Goal: Task Accomplishment & Management: Manage account settings

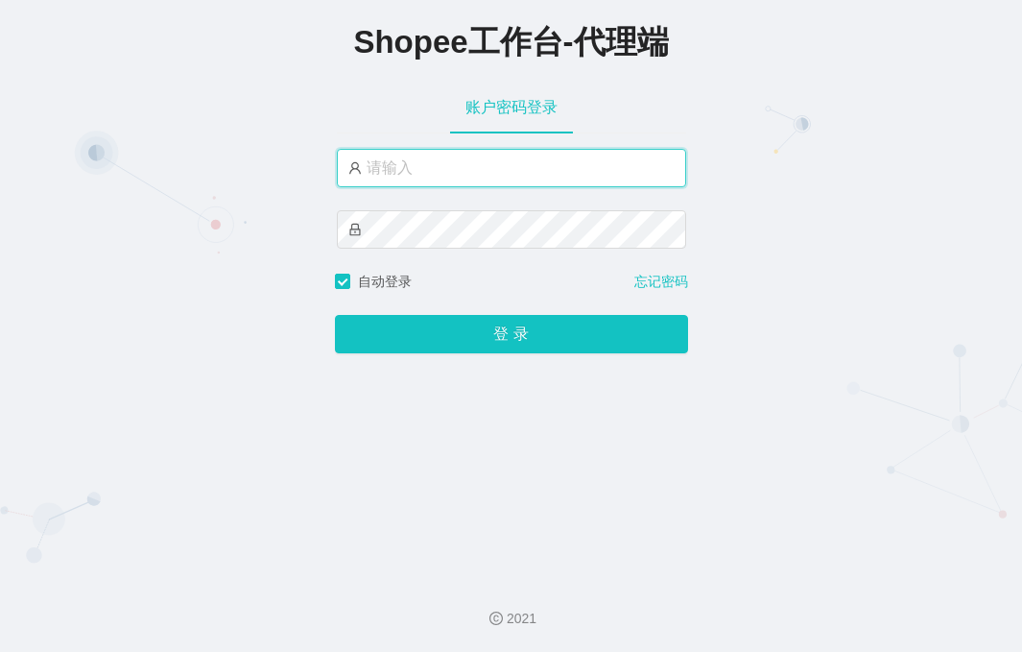
type input "yn02"
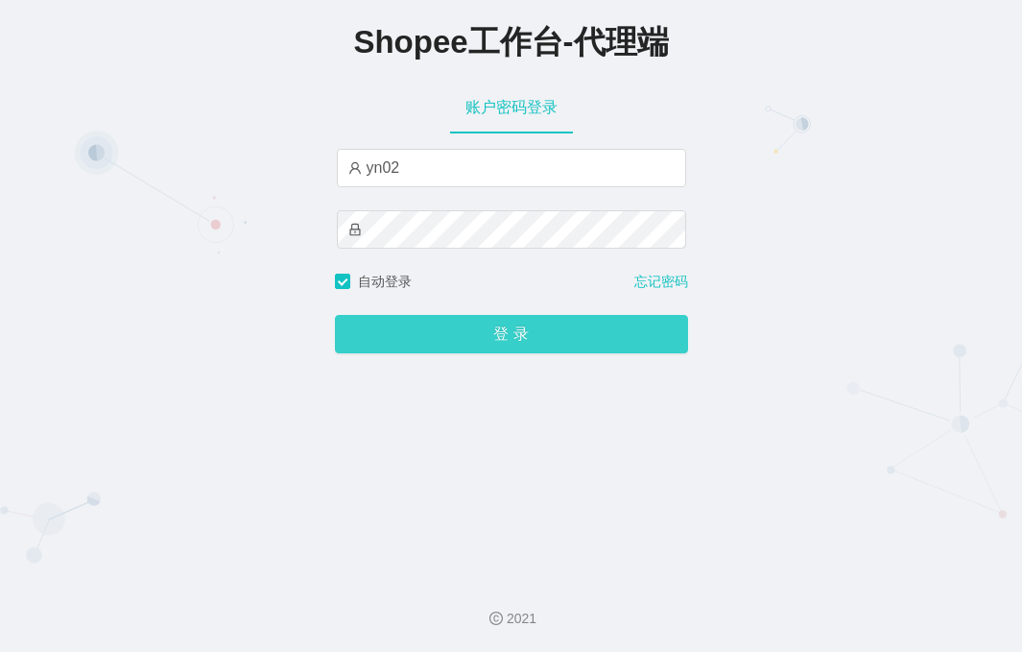
click at [469, 353] on button "登 录" at bounding box center [511, 334] width 353 height 38
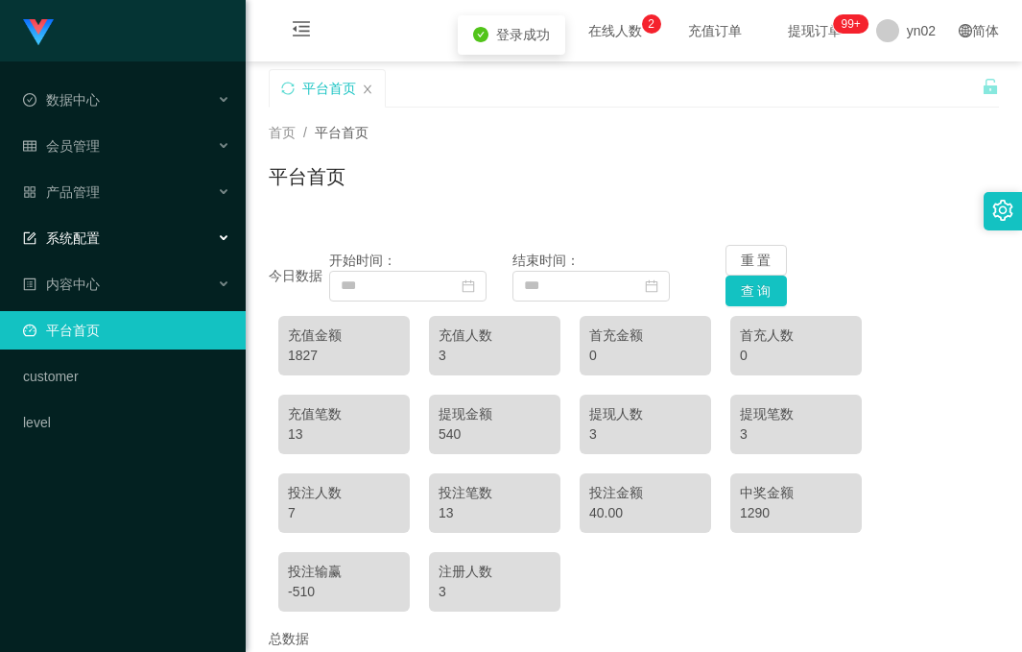
click at [141, 236] on div "系统配置" at bounding box center [123, 238] width 246 height 38
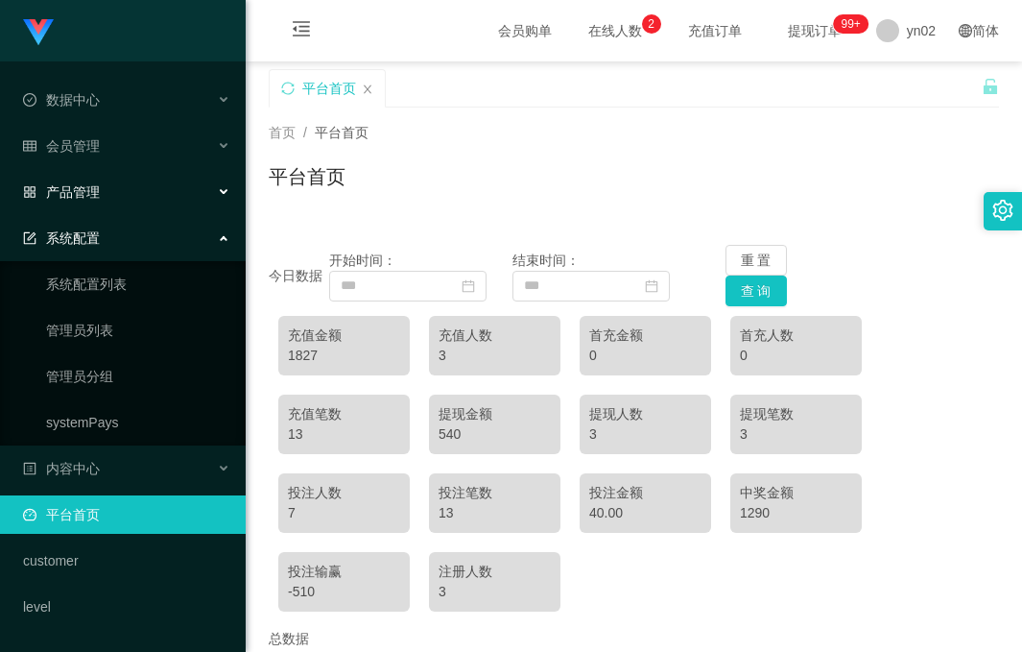
click at [116, 187] on div "产品管理" at bounding box center [123, 192] width 246 height 38
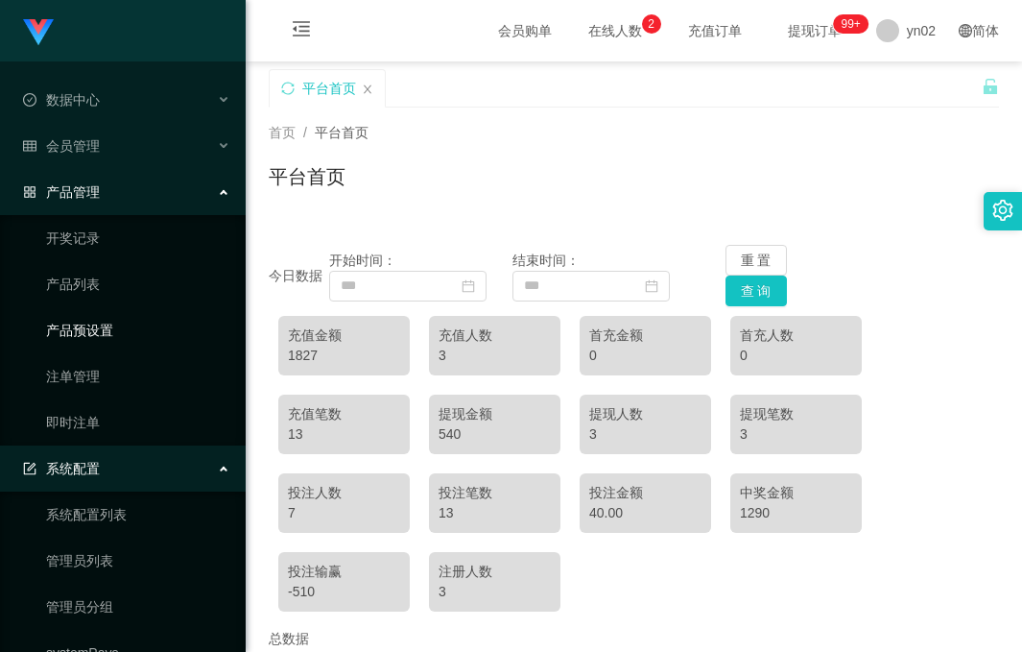
click at [134, 325] on link "产品预设置" at bounding box center [138, 330] width 184 height 38
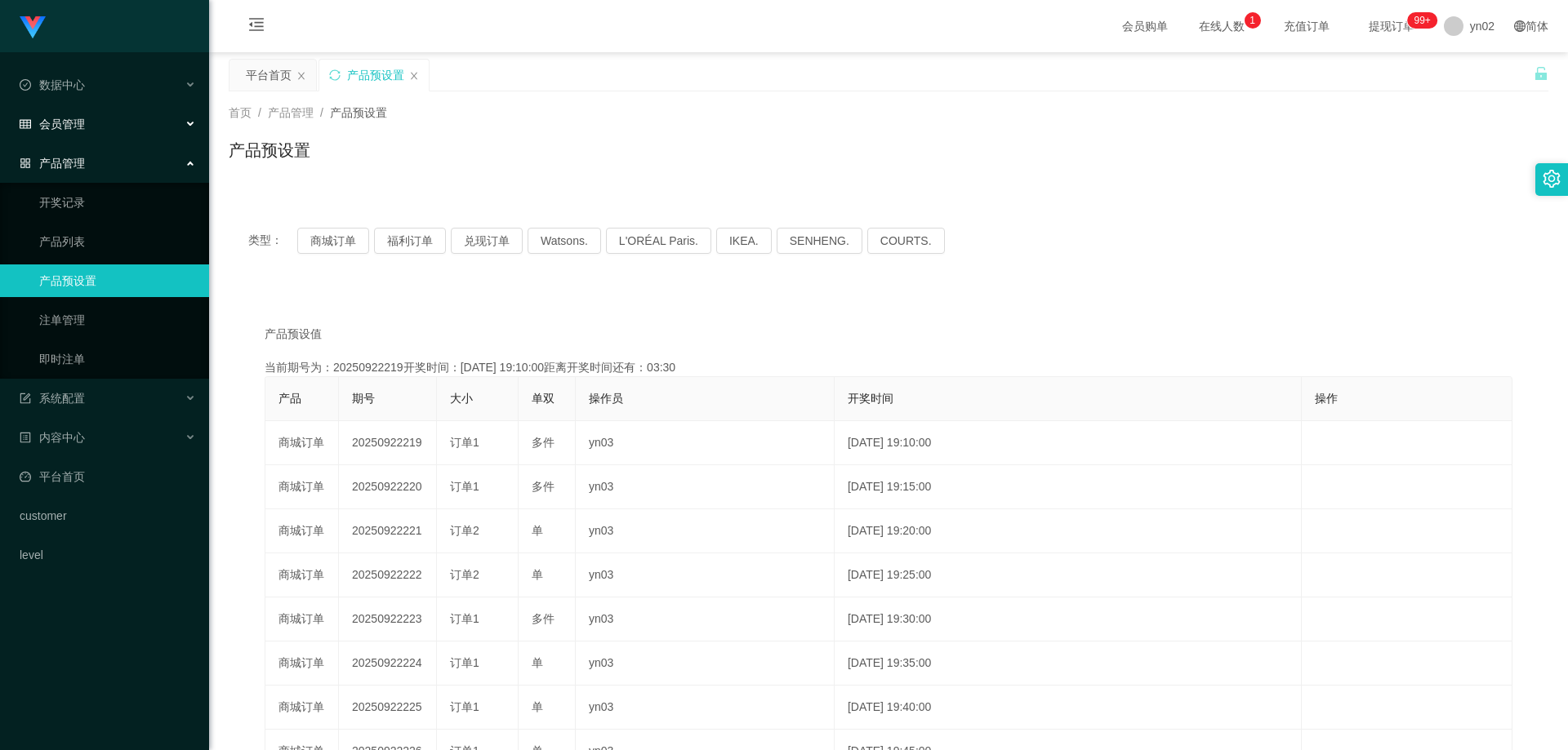
click at [110, 133] on div "会员管理" at bounding box center [105, 124] width 209 height 32
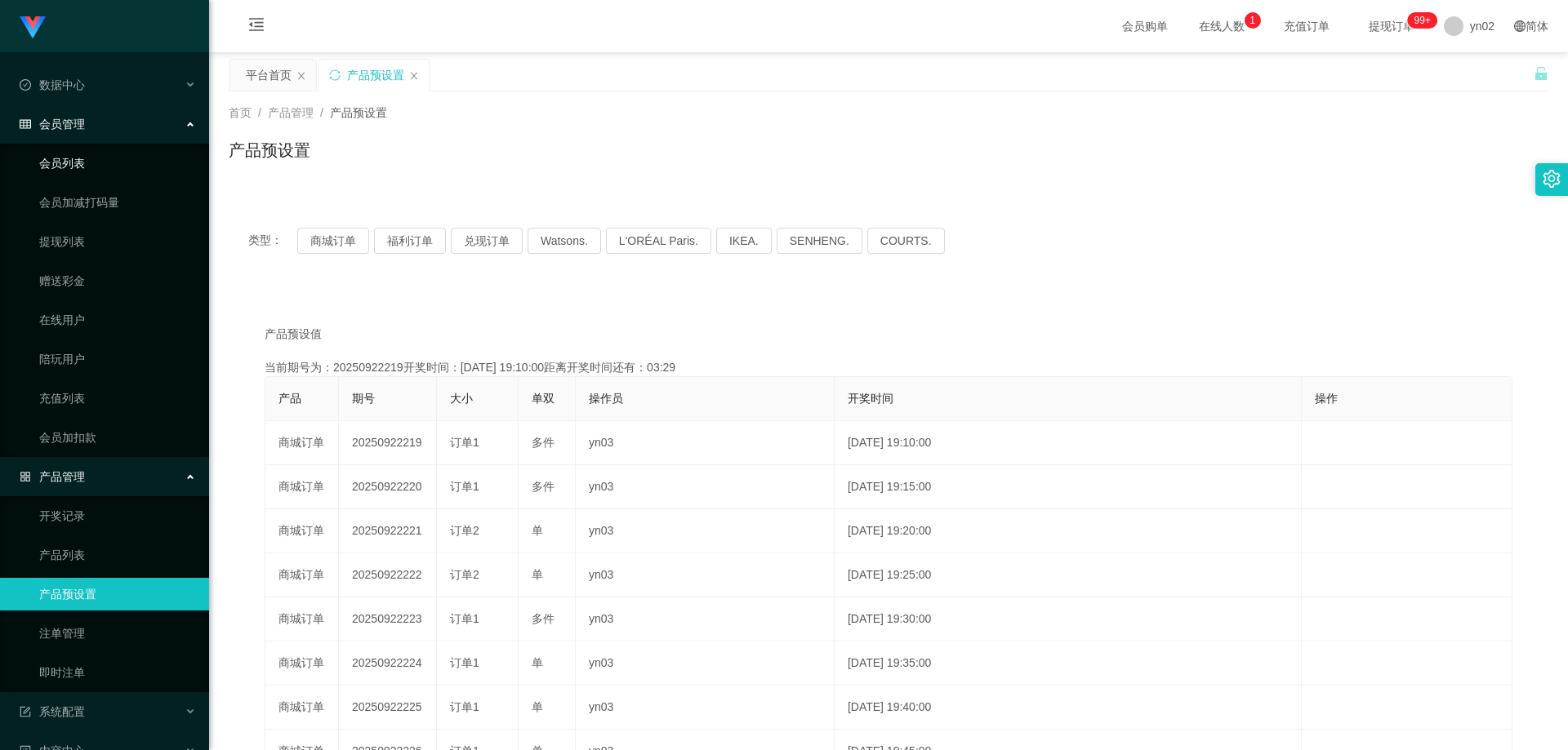
click at [67, 168] on link "会员列表" at bounding box center [117, 163] width 157 height 32
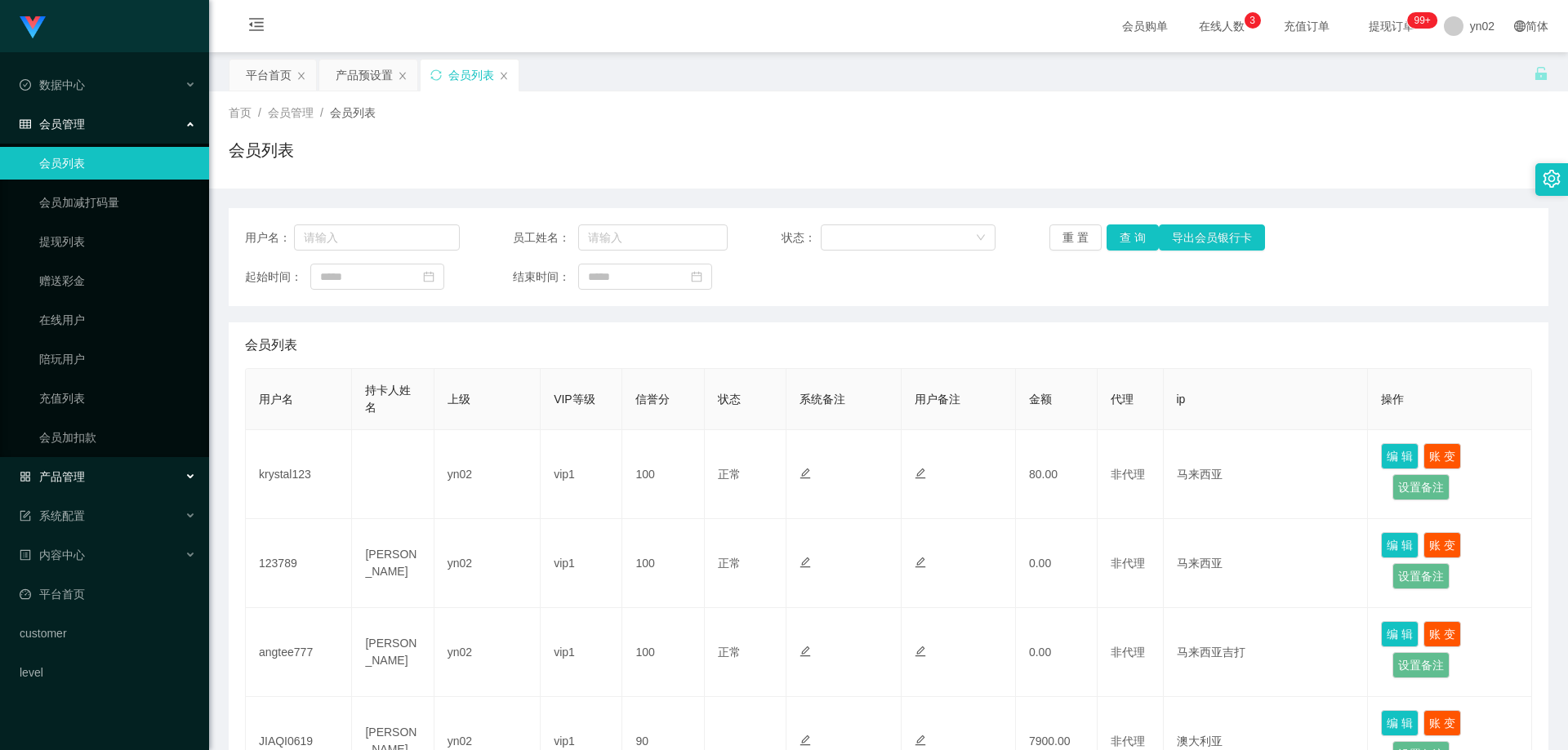
click at [95, 474] on div "产品管理" at bounding box center [105, 476] width 209 height 32
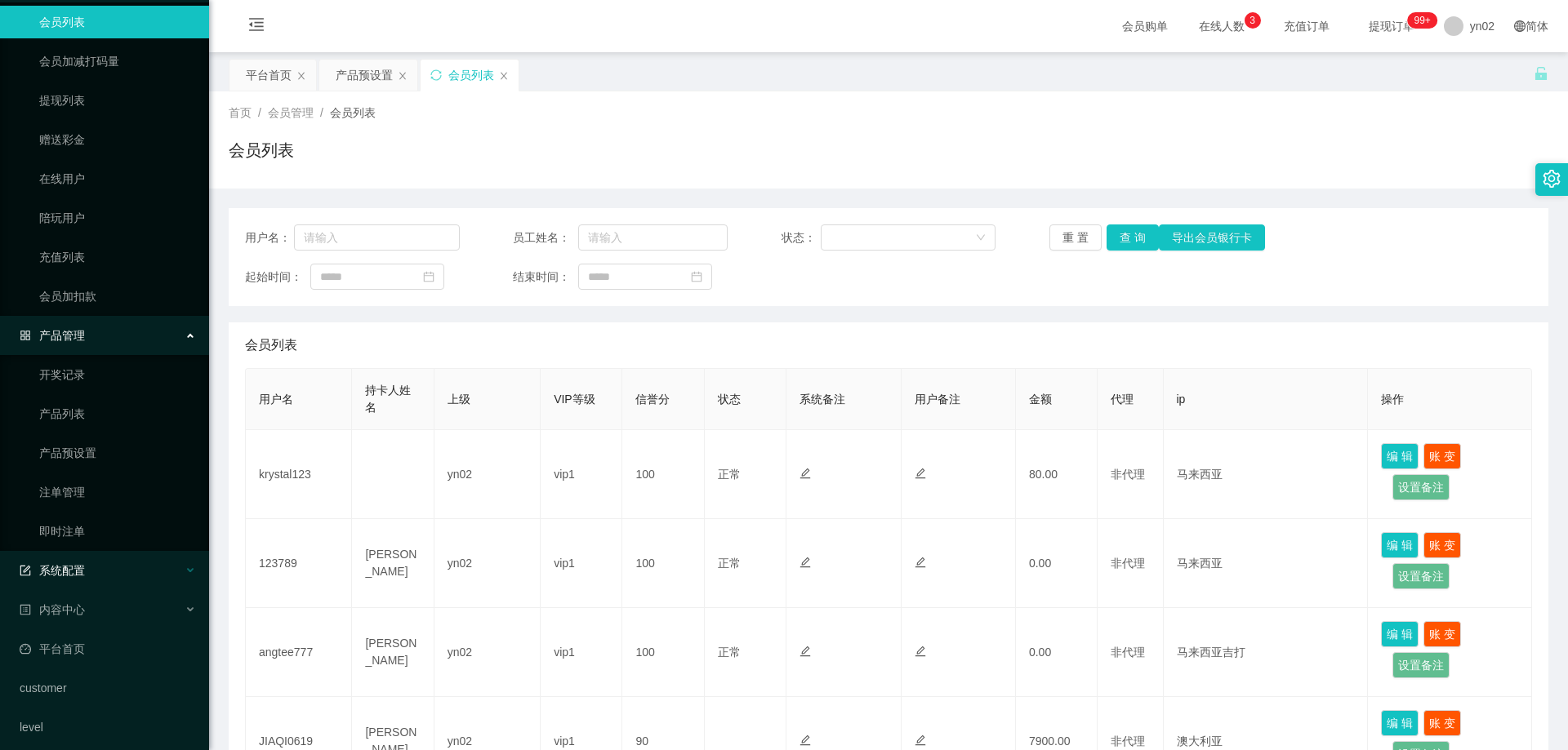
scroll to position [151, 0]
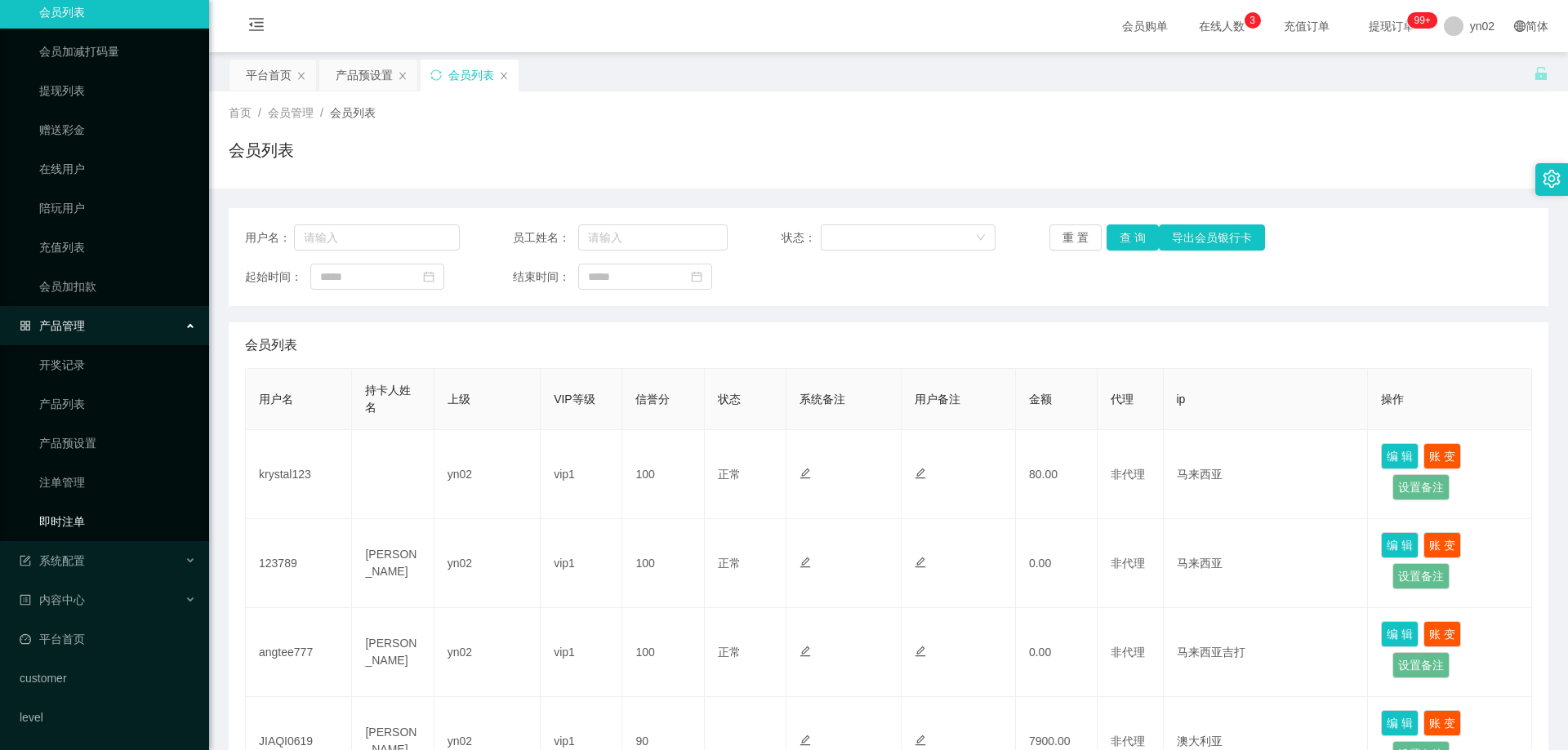
click at [84, 523] on link "即时注单" at bounding box center [117, 521] width 157 height 32
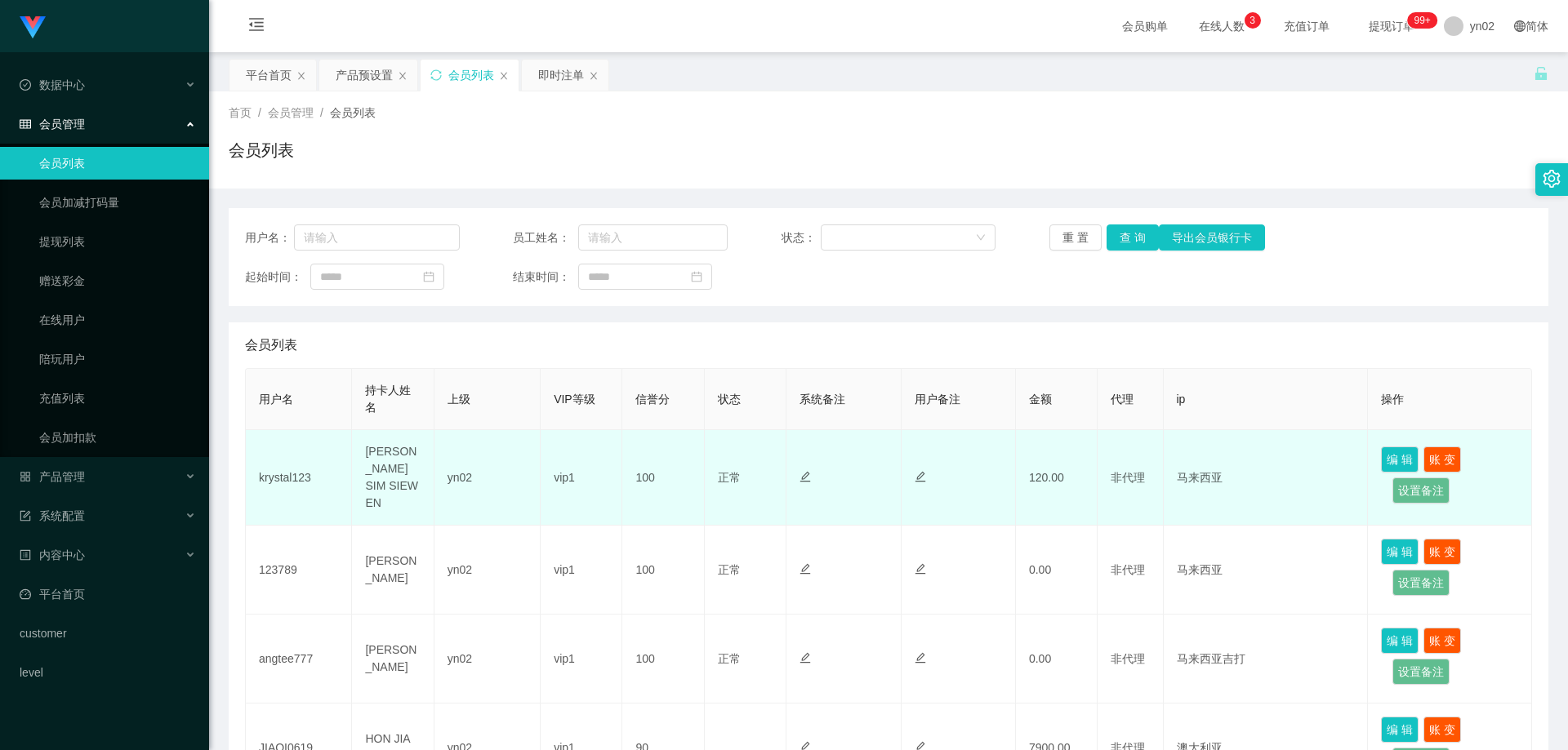
click at [405, 495] on td "[PERSON_NAME] SIM SIEW EN" at bounding box center [393, 478] width 82 height 95
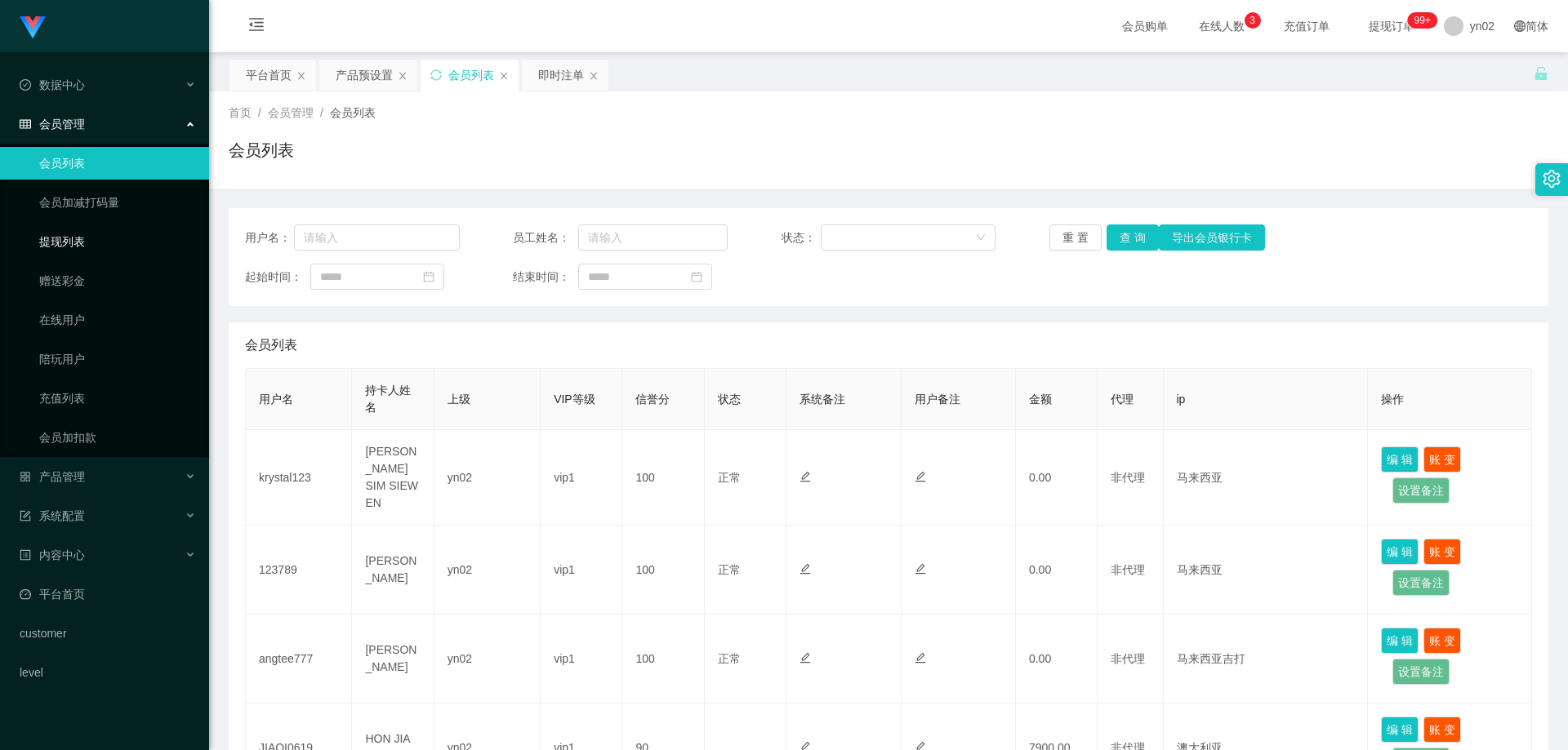
click at [111, 238] on link "提现列表" at bounding box center [117, 241] width 157 height 32
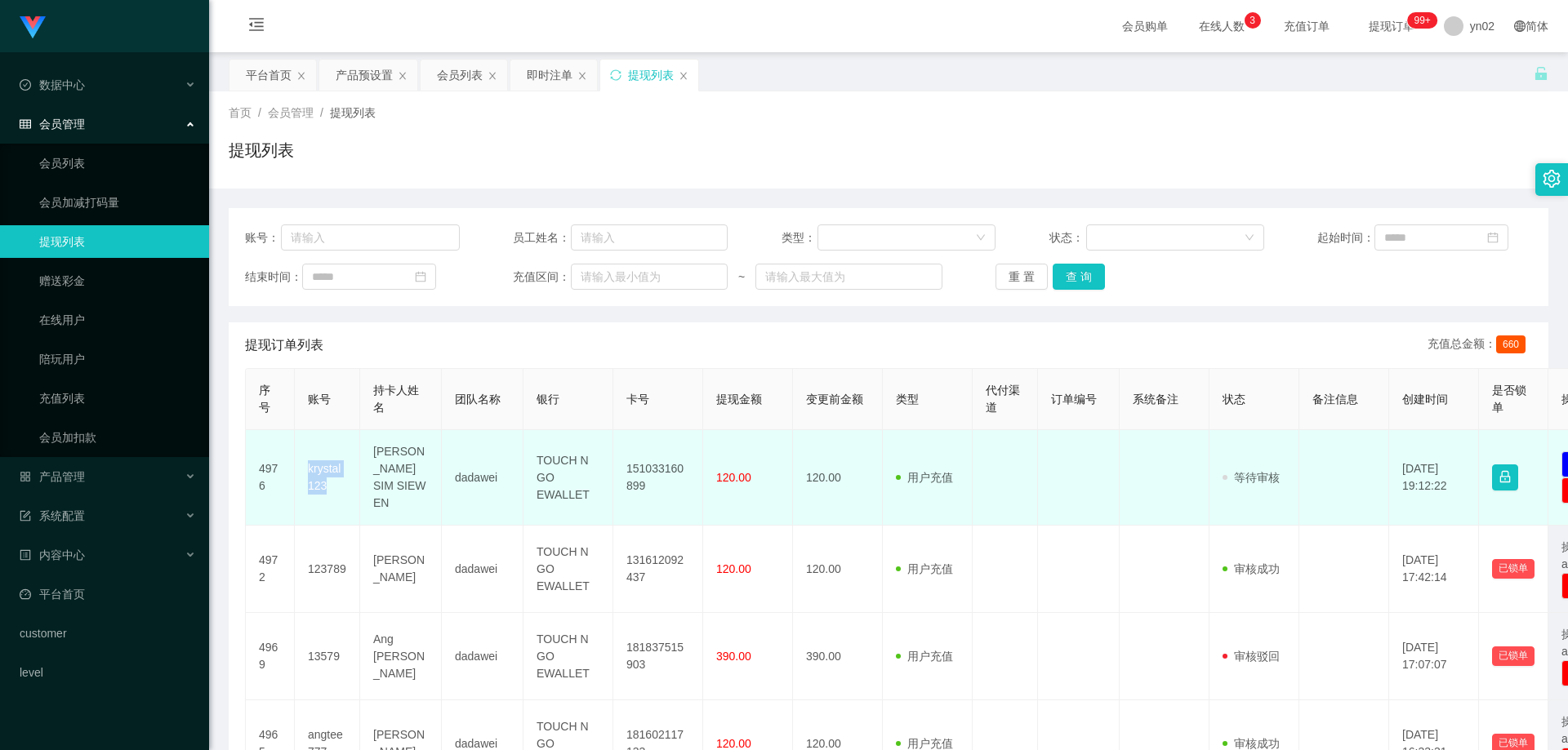
drag, startPoint x: 342, startPoint y: 480, endPoint x: 303, endPoint y: 456, distance: 45.8
click at [303, 456] on td "krystal123" at bounding box center [328, 478] width 66 height 95
copy td "krystal123"
click at [659, 492] on td "151033160899" at bounding box center [659, 478] width 90 height 95
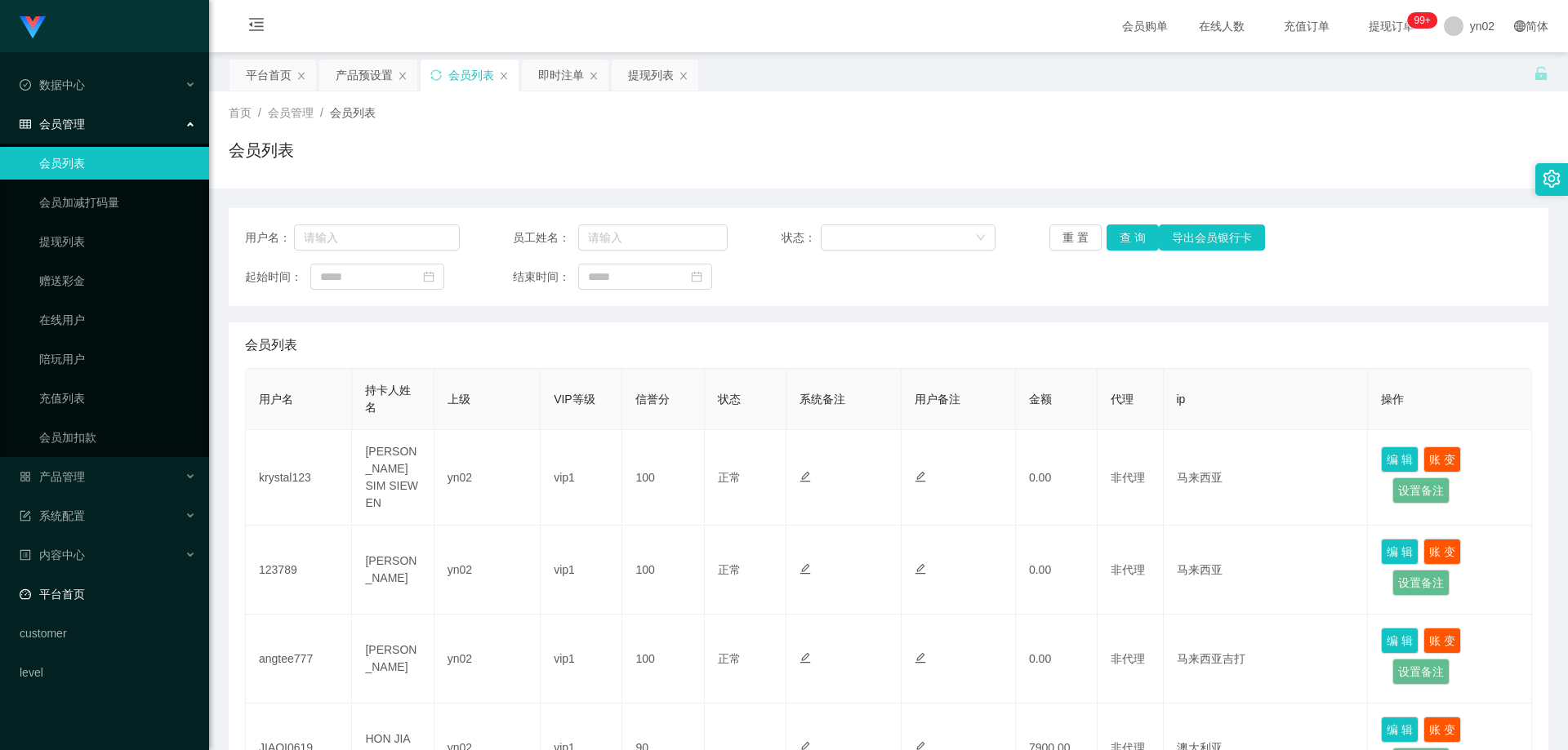
click at [88, 586] on link "平台首页" at bounding box center [107, 594] width 176 height 32
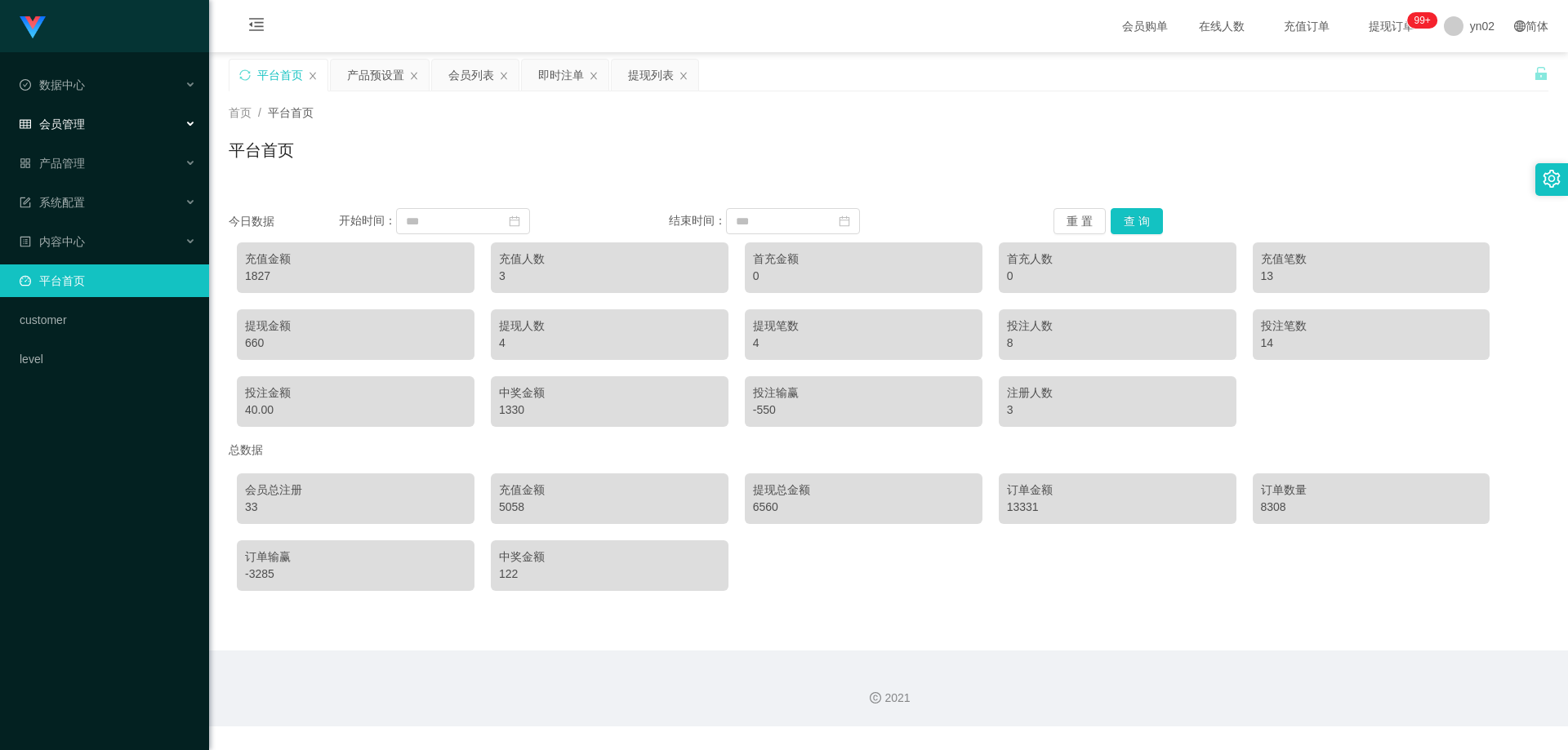
click at [83, 133] on div "会员管理" at bounding box center [105, 124] width 209 height 32
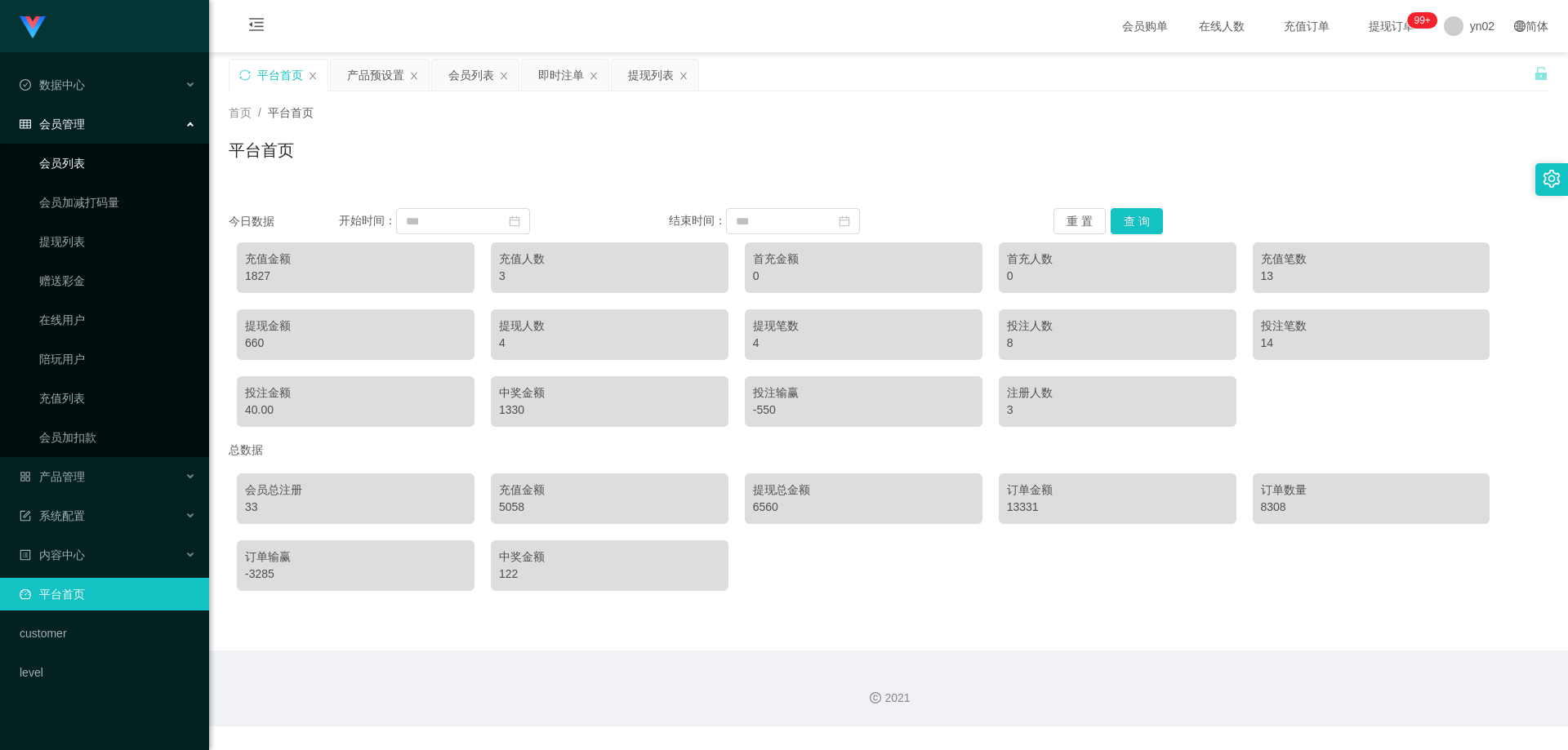
click at [95, 163] on link "会员列表" at bounding box center [117, 163] width 157 height 32
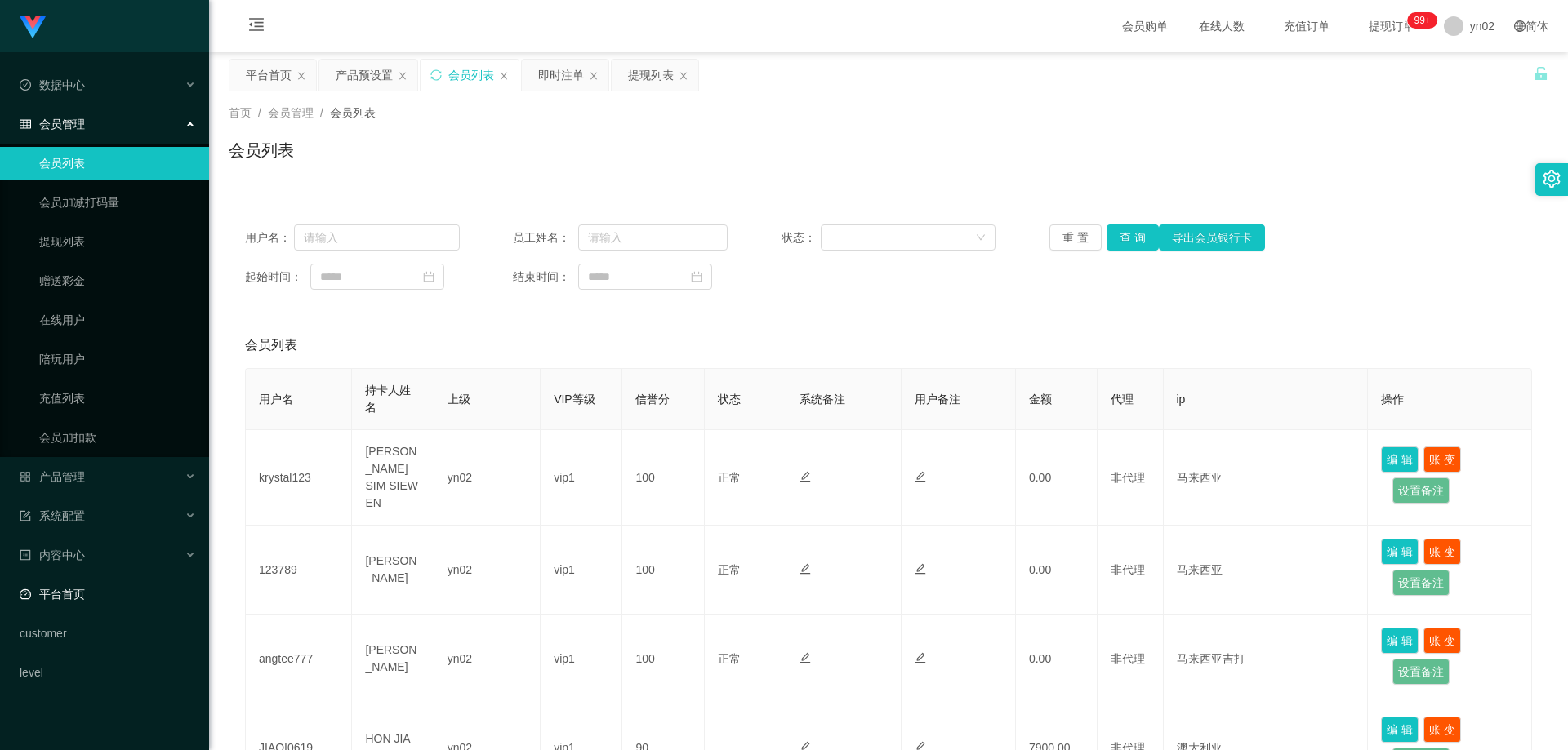
click at [102, 597] on link "平台首页" at bounding box center [107, 594] width 176 height 32
